Goal: Transaction & Acquisition: Book appointment/travel/reservation

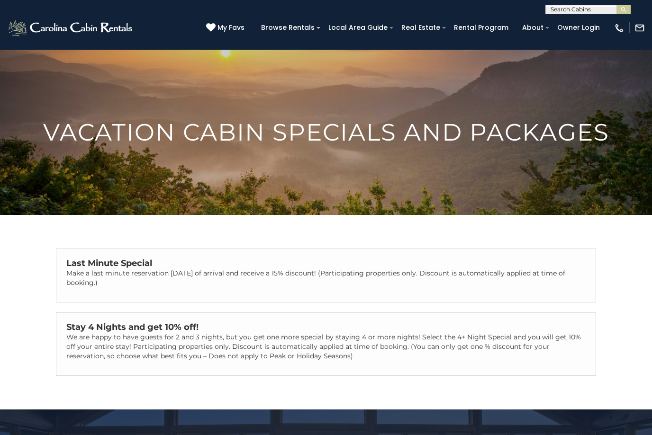
click at [336, 279] on p "Make a last minute reservation within 14 days of arrival and receive a 15% disc…" at bounding box center [325, 278] width 519 height 19
click at [325, 278] on p "Make a last minute reservation within 14 days of arrival and receive a 15% disc…" at bounding box center [325, 278] width 519 height 19
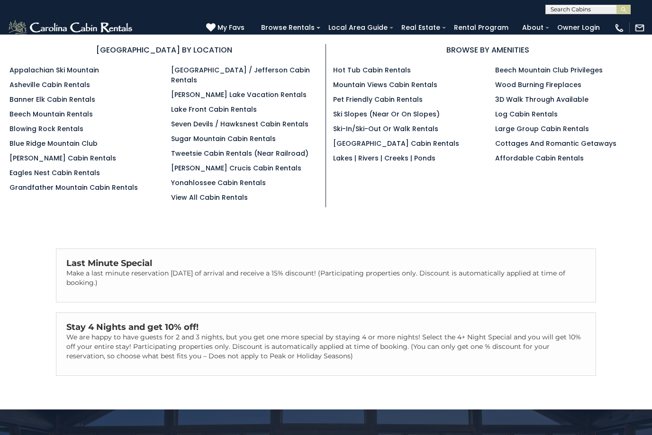
click at [248, 71] on link "[GEOGRAPHIC_DATA] / Jefferson Cabin Rentals" at bounding box center [240, 74] width 139 height 19
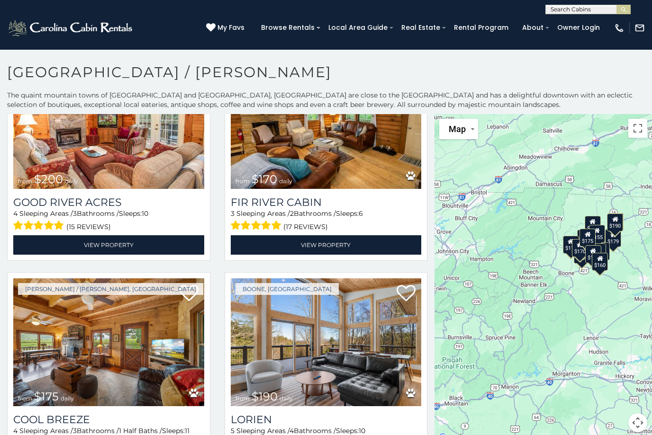
scroll to position [1385, 0]
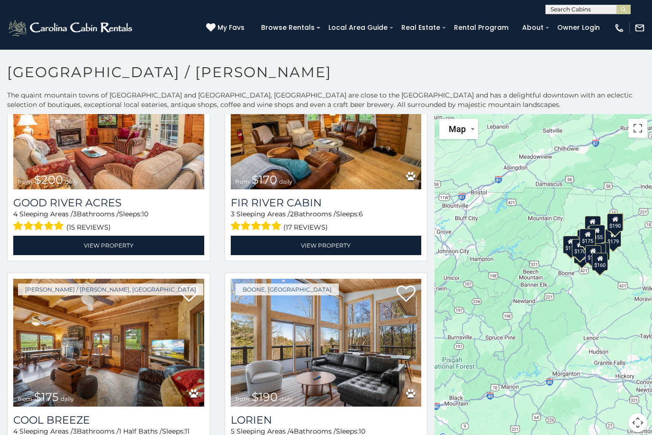
click at [410, 282] on img at bounding box center [326, 343] width 191 height 128
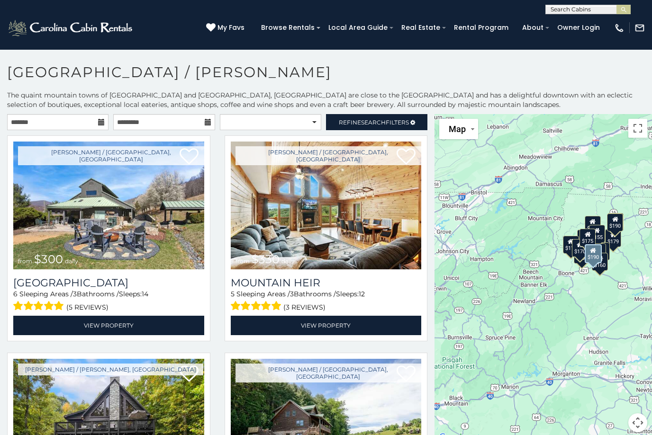
scroll to position [0, 0]
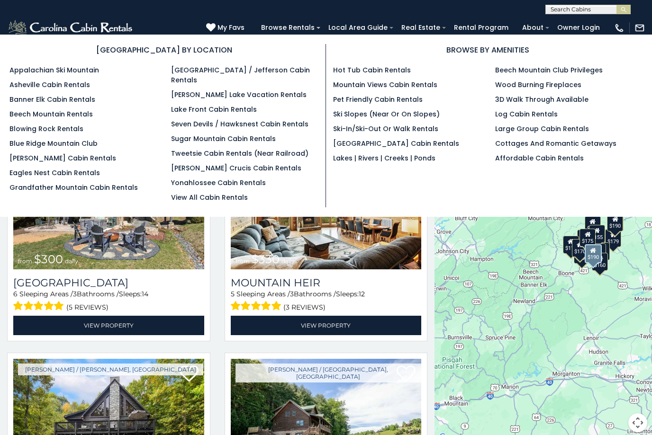
click at [70, 163] on link "[PERSON_NAME] Cabin Rentals" at bounding box center [62, 158] width 107 height 9
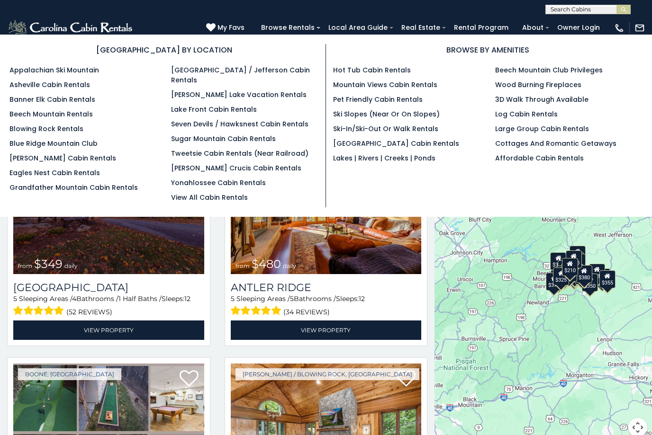
click at [282, 68] on link "[GEOGRAPHIC_DATA] / Jefferson Cabin Rentals" at bounding box center [240, 74] width 139 height 19
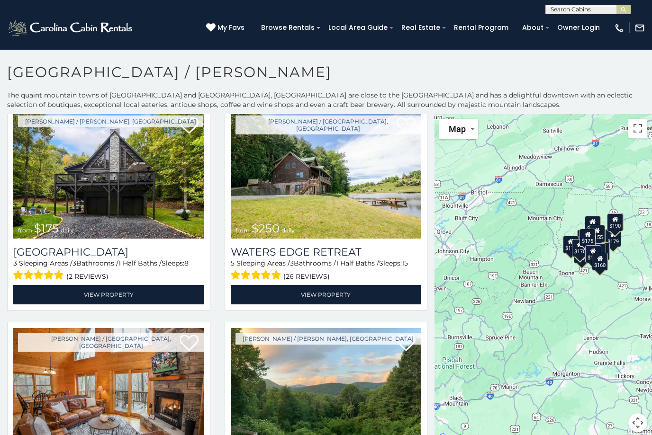
scroll to position [248, 0]
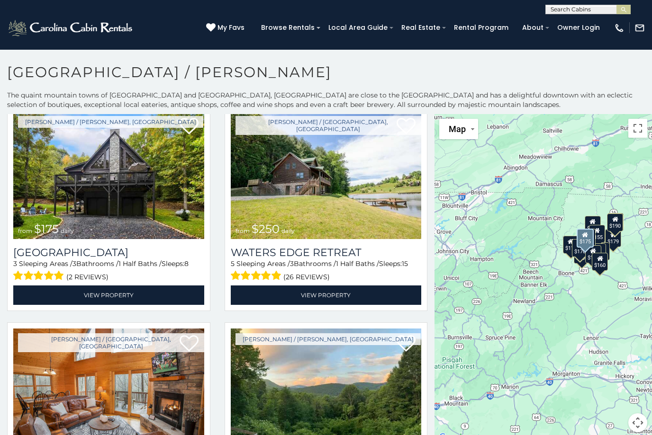
click at [59, 281] on span at bounding box center [38, 276] width 51 height 15
click at [60, 271] on span at bounding box center [38, 276] width 51 height 15
click at [60, 273] on span at bounding box center [38, 276] width 51 height 15
click at [148, 202] on img at bounding box center [108, 175] width 191 height 128
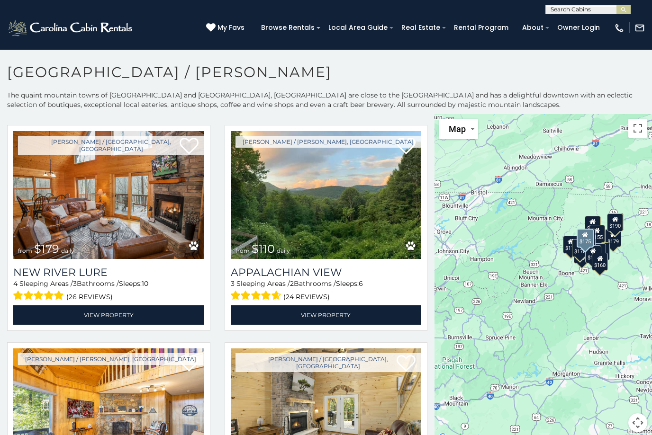
scroll to position [445, 0]
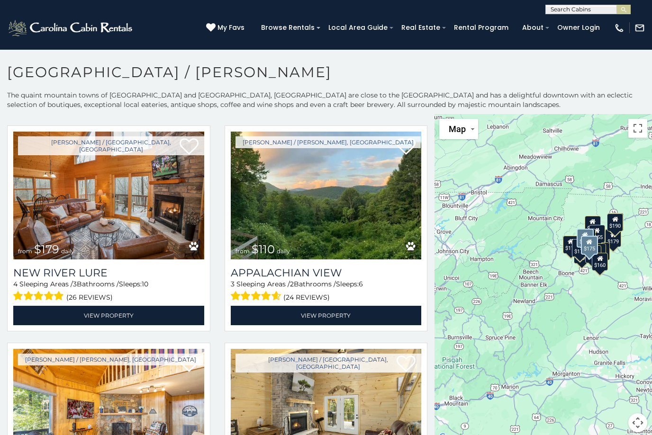
click at [81, 380] on img at bounding box center [108, 413] width 191 height 128
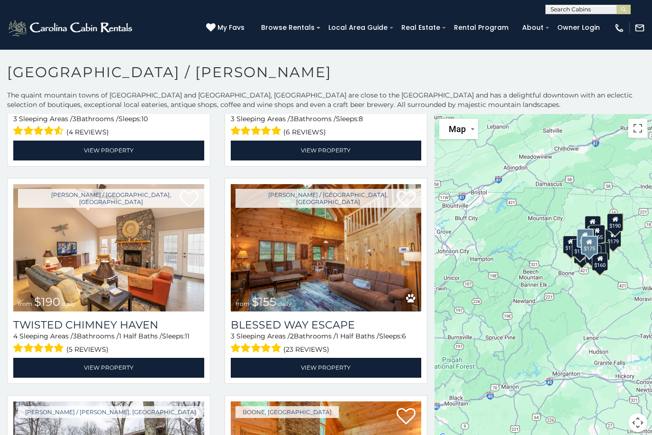
scroll to position [828, 0]
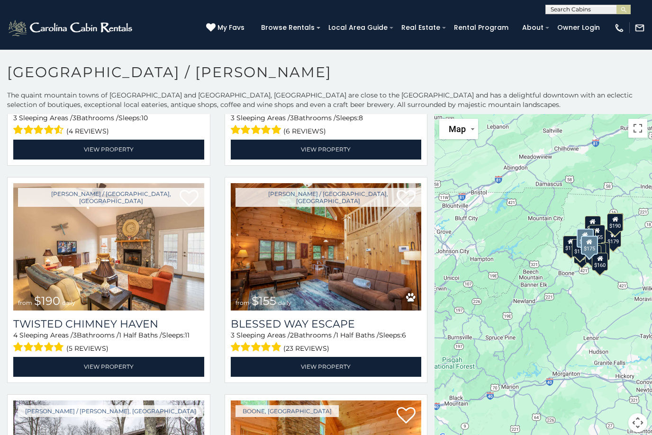
click at [283, 269] on img at bounding box center [326, 247] width 191 height 128
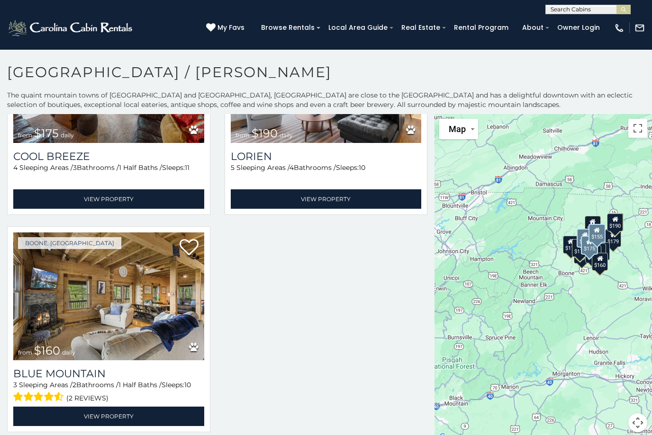
scroll to position [1649, 0]
click at [82, 305] on img at bounding box center [108, 297] width 191 height 128
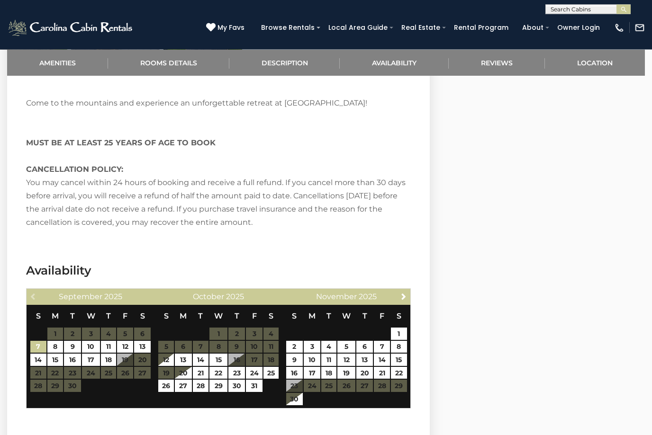
scroll to position [1506, 0]
select select "*"
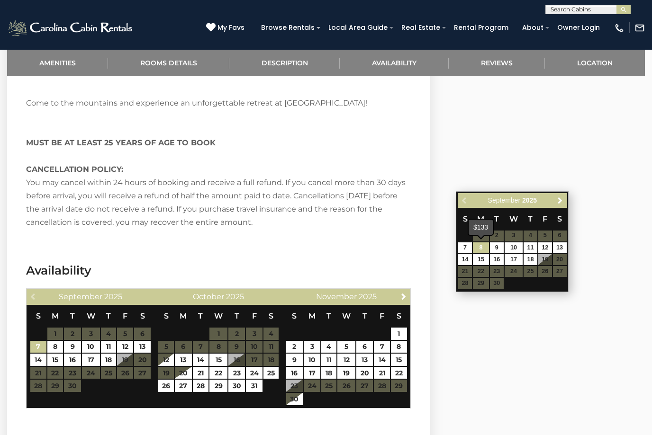
click at [484, 248] on link "8" at bounding box center [481, 248] width 16 height 11
type input "**********"
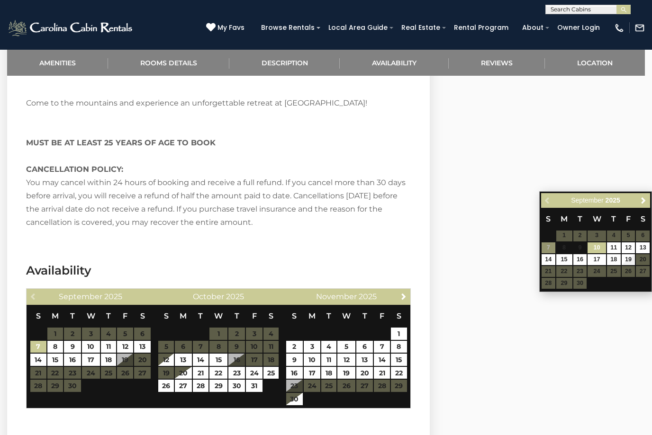
click at [602, 245] on link "10" at bounding box center [597, 248] width 18 height 11
type input "**********"
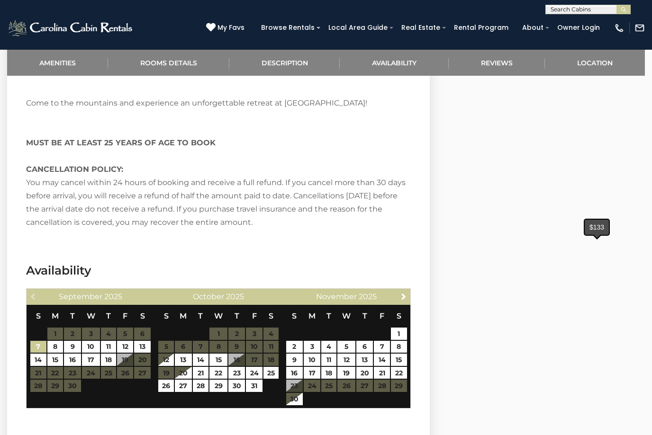
click at [599, 227] on div "$133" at bounding box center [597, 227] width 24 height 15
click at [598, 229] on div "$133" at bounding box center [597, 227] width 24 height 15
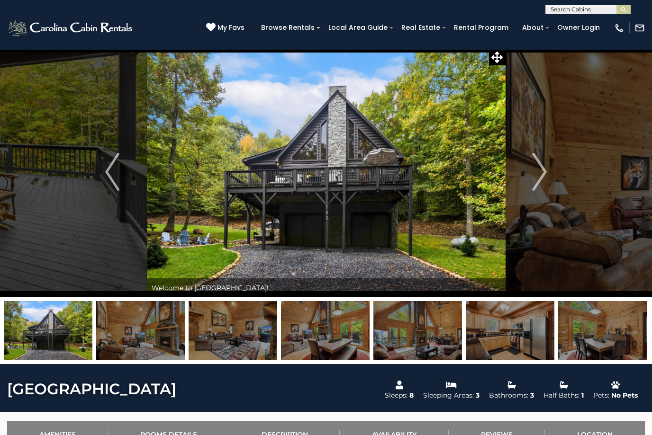
scroll to position [0, 0]
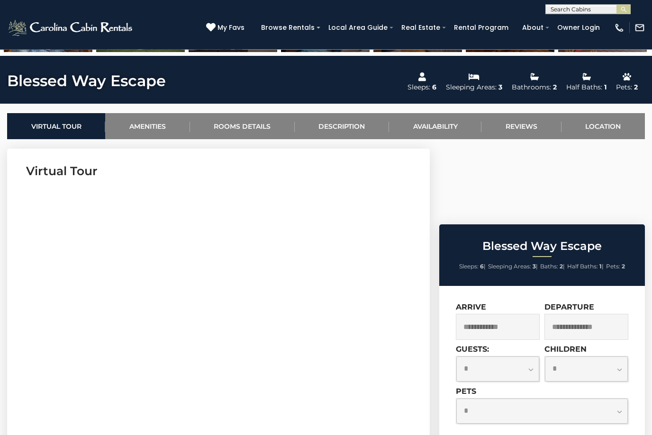
scroll to position [311, 0]
click at [530, 357] on select "**********" at bounding box center [497, 369] width 83 height 25
select select "*"
click at [526, 314] on input "text" at bounding box center [498, 327] width 84 height 26
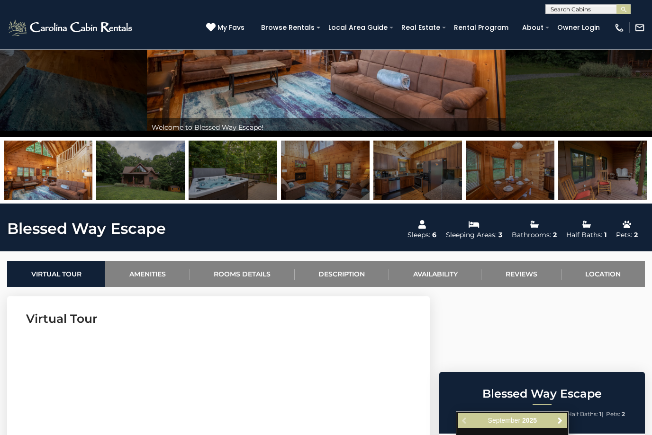
scroll to position [163, 0]
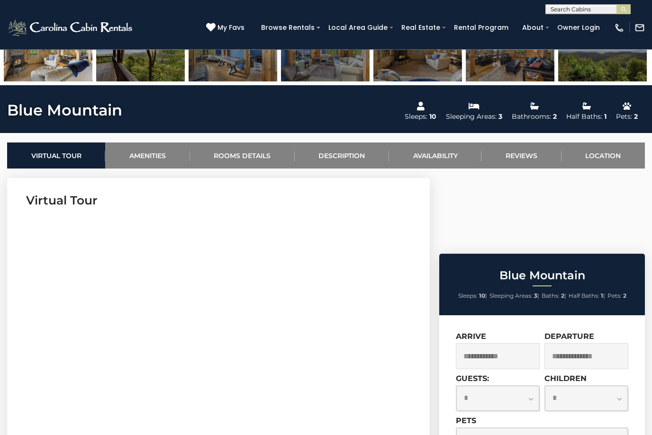
scroll to position [282, 0]
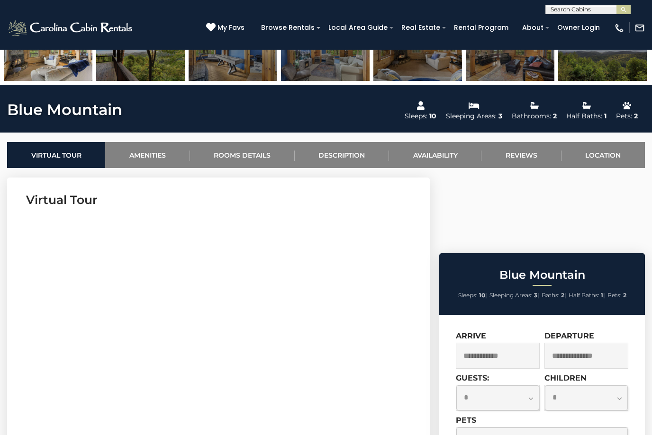
click at [523, 343] on input "text" at bounding box center [498, 356] width 84 height 26
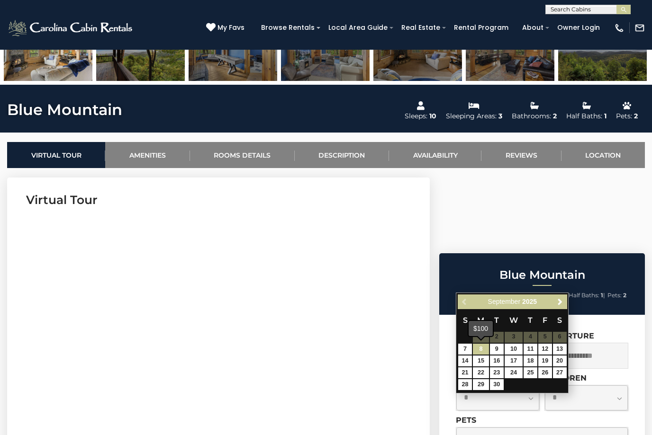
click at [480, 348] on link "8" at bounding box center [481, 349] width 16 height 11
type input "**********"
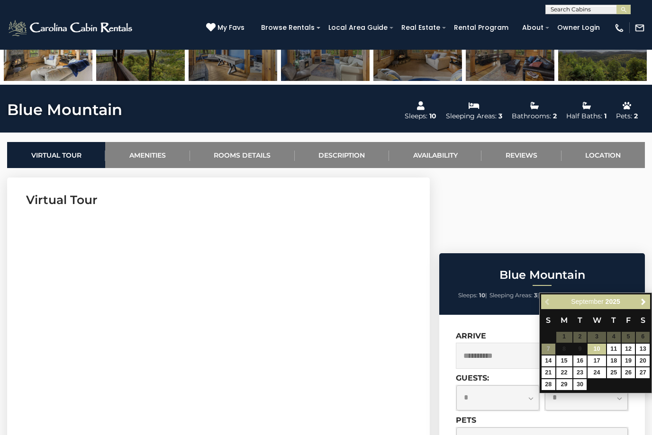
click at [607, 343] on input "text" at bounding box center [586, 356] width 84 height 26
click at [594, 343] on input "text" at bounding box center [586, 356] width 84 height 26
click at [595, 350] on link "10" at bounding box center [597, 349] width 18 height 11
type input "**********"
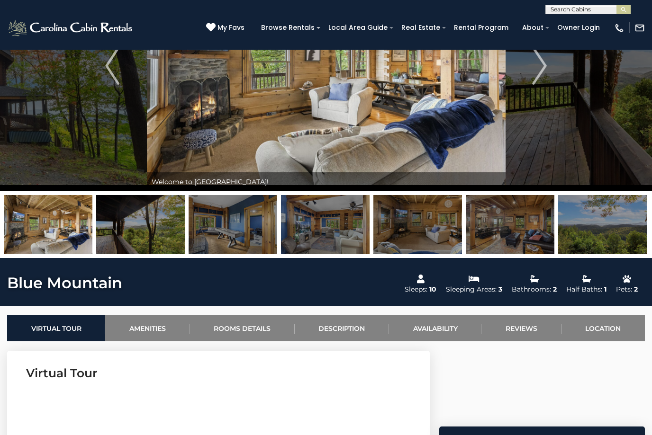
scroll to position [0, 0]
